Goal: Find specific page/section: Find specific page/section

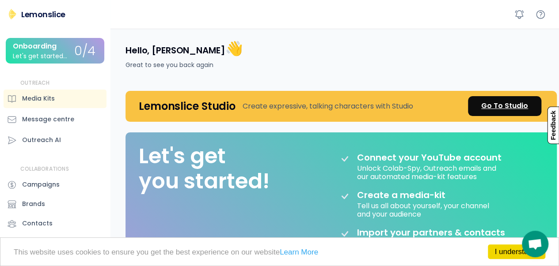
click at [506, 106] on div "Go To Studio" at bounding box center [504, 106] width 47 height 11
click at [505, 102] on div "Go To Studio" at bounding box center [504, 106] width 47 height 11
click at [496, 104] on div "Go To Studio" at bounding box center [504, 106] width 47 height 11
click at [81, 97] on div "Media Kits" at bounding box center [55, 99] width 103 height 19
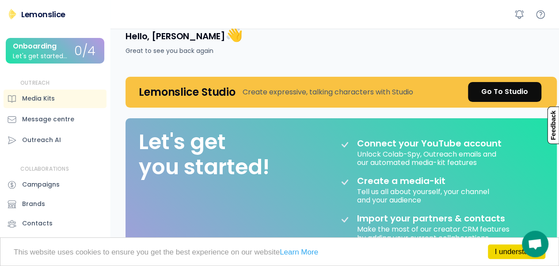
scroll to position [5, 0]
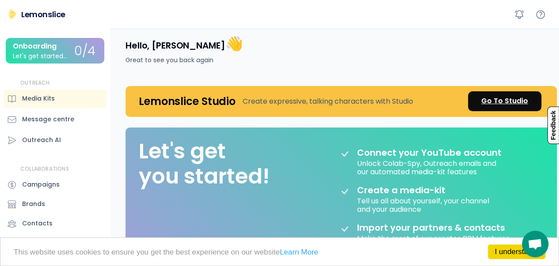
click at [484, 103] on div "Go To Studio" at bounding box center [504, 101] width 47 height 11
